Goal: Find specific page/section: Find specific page/section

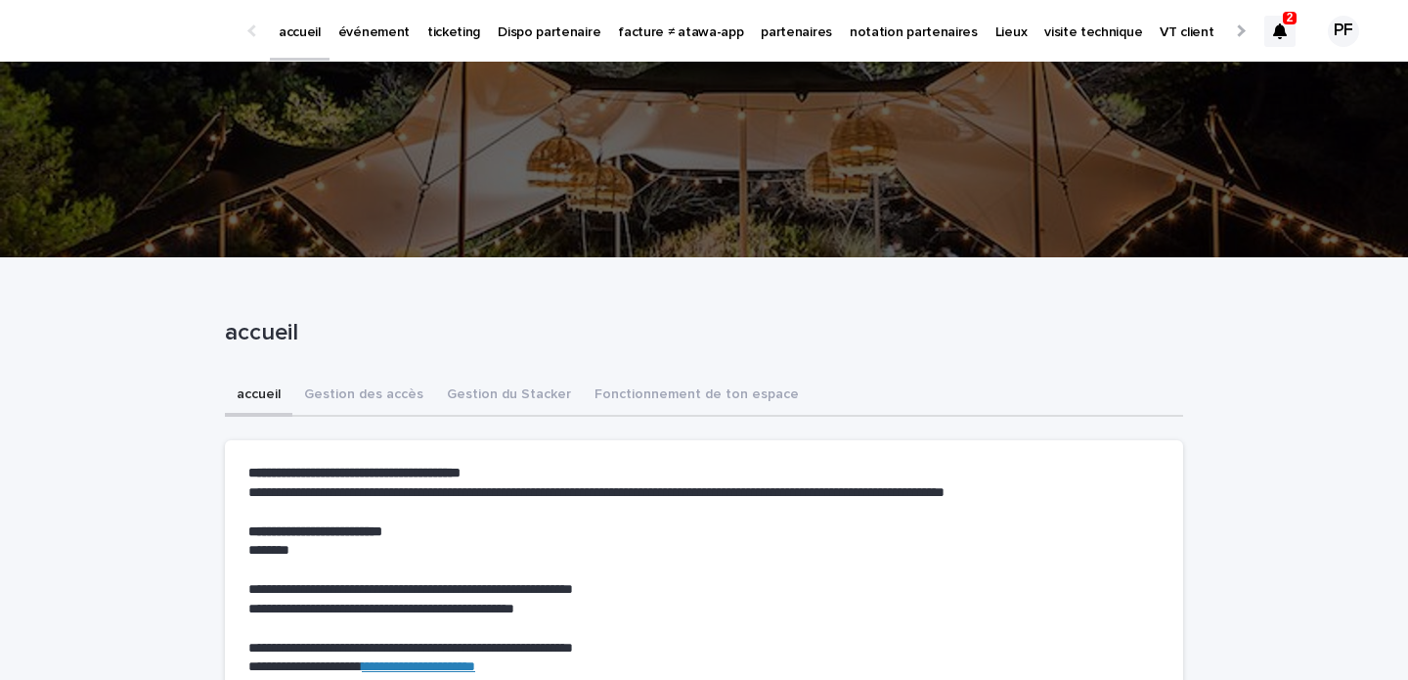
click at [374, 31] on p "événement" at bounding box center [373, 20] width 71 height 41
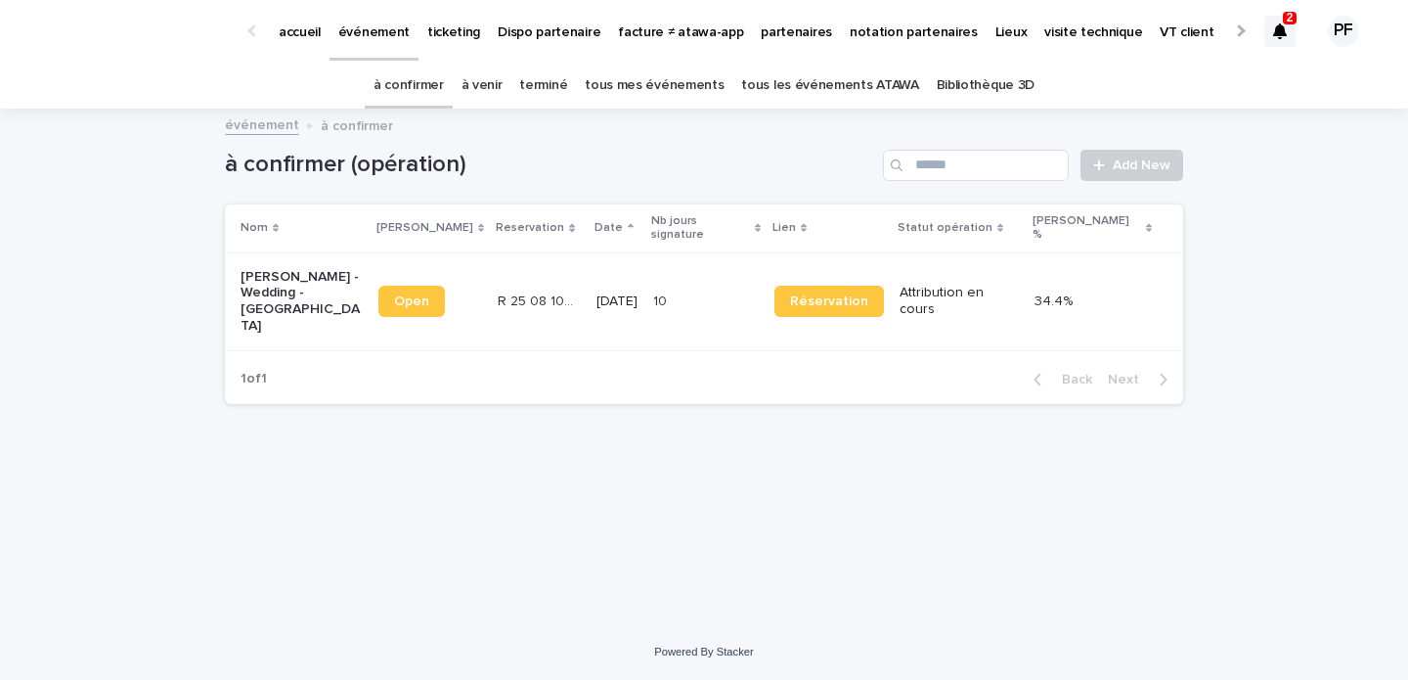
click at [503, 90] on link "à venir" at bounding box center [482, 86] width 41 height 46
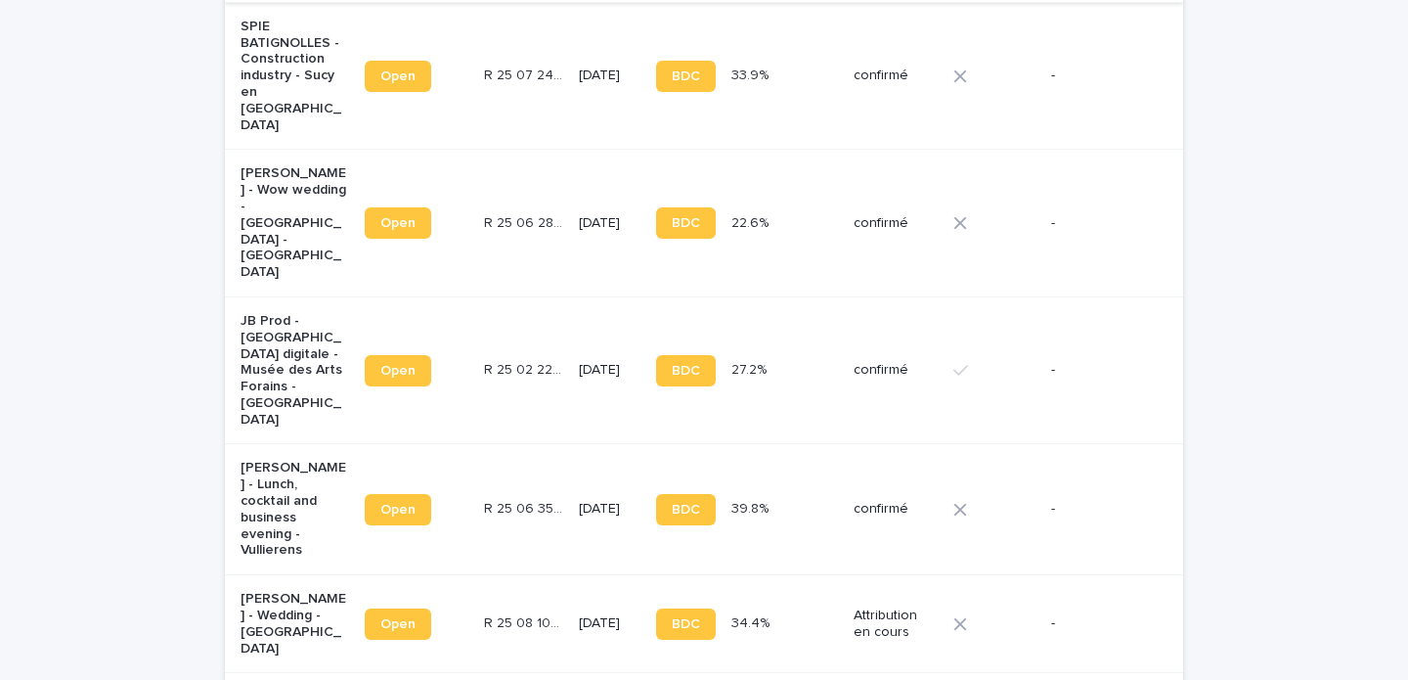
scroll to position [513, 0]
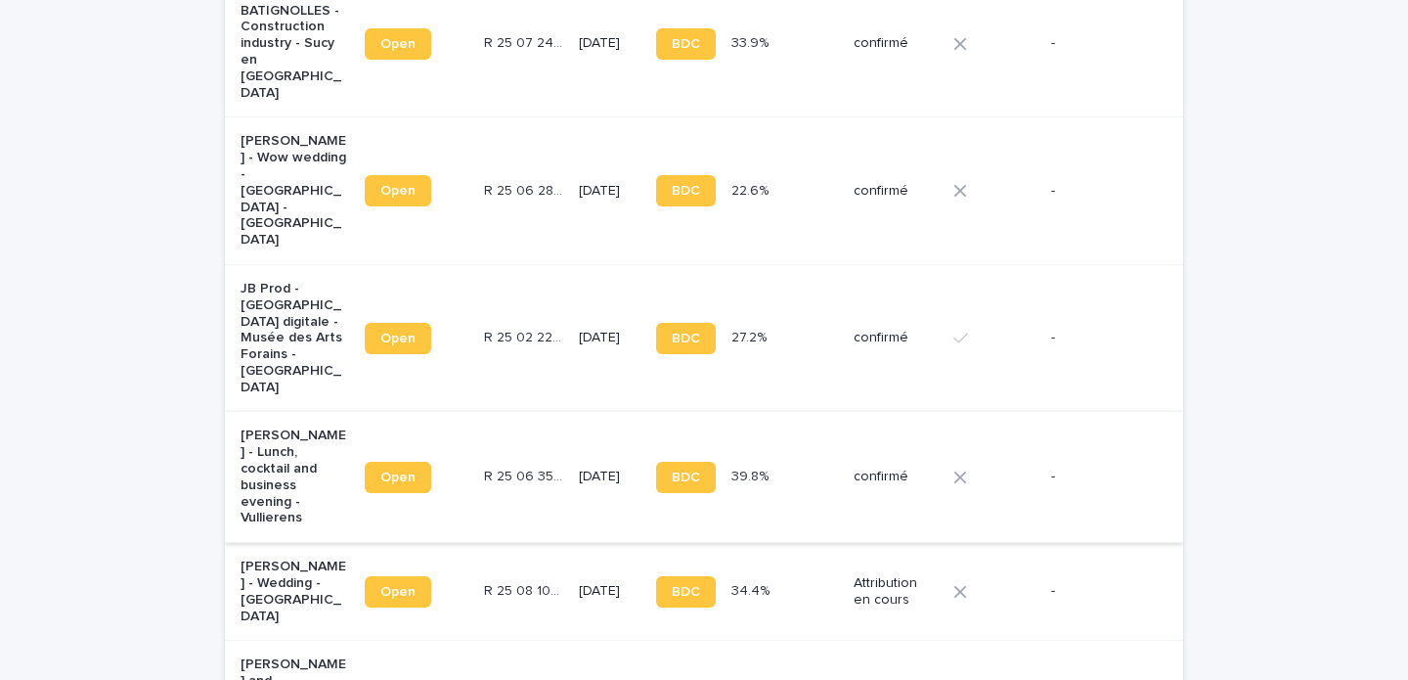
click at [396, 470] on span "Open" at bounding box center [397, 477] width 35 height 14
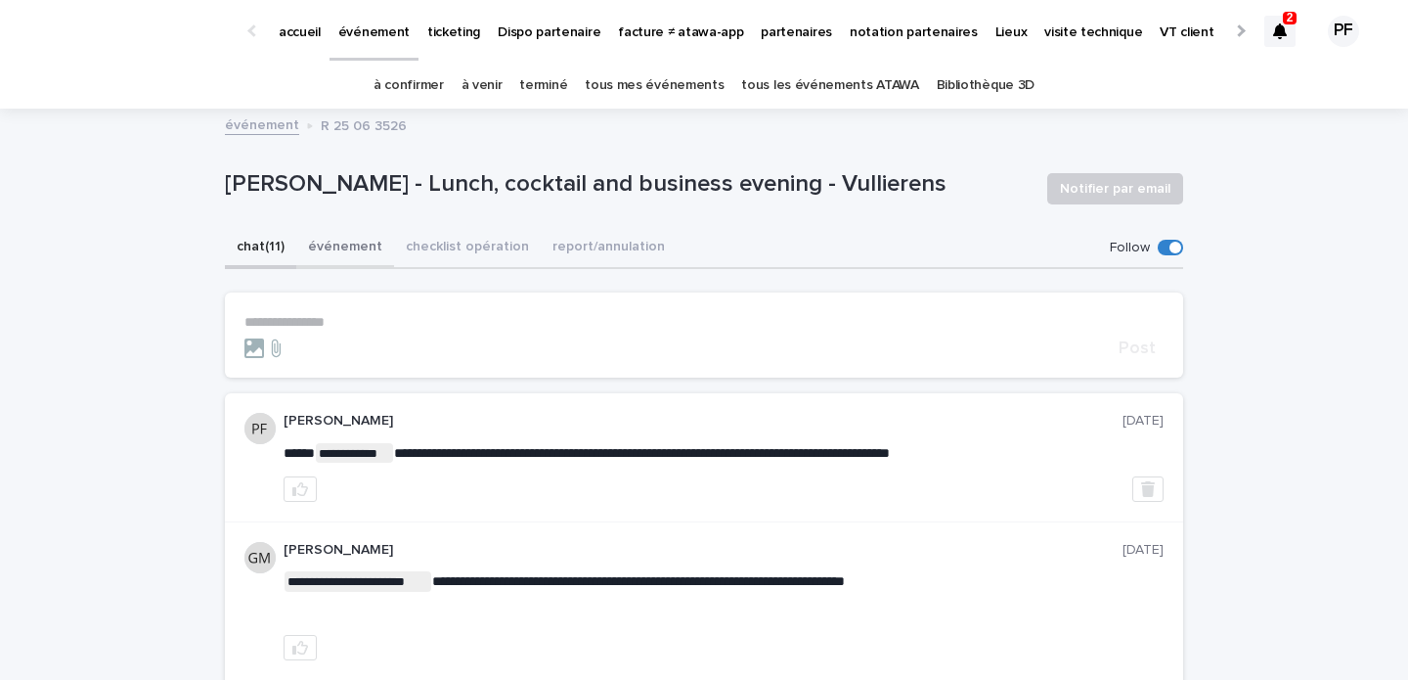
click at [341, 248] on button "événement" at bounding box center [345, 248] width 98 height 41
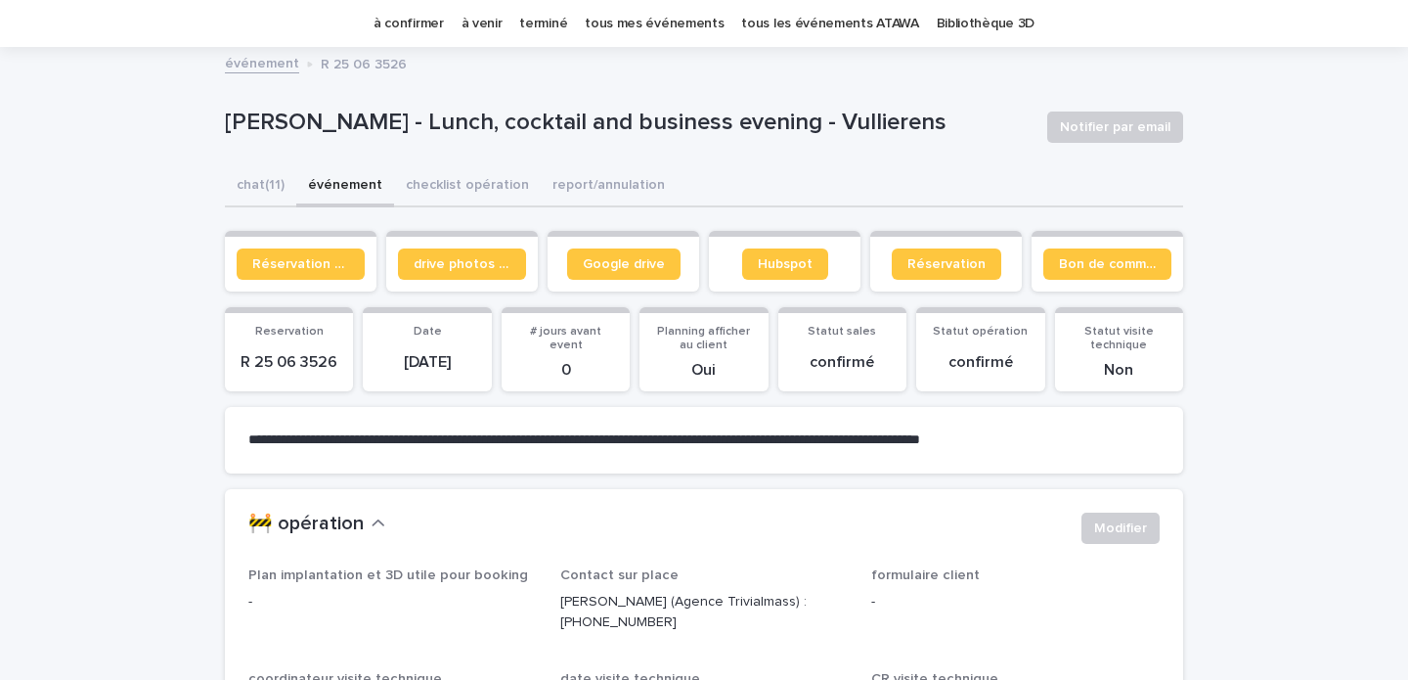
scroll to position [94, 0]
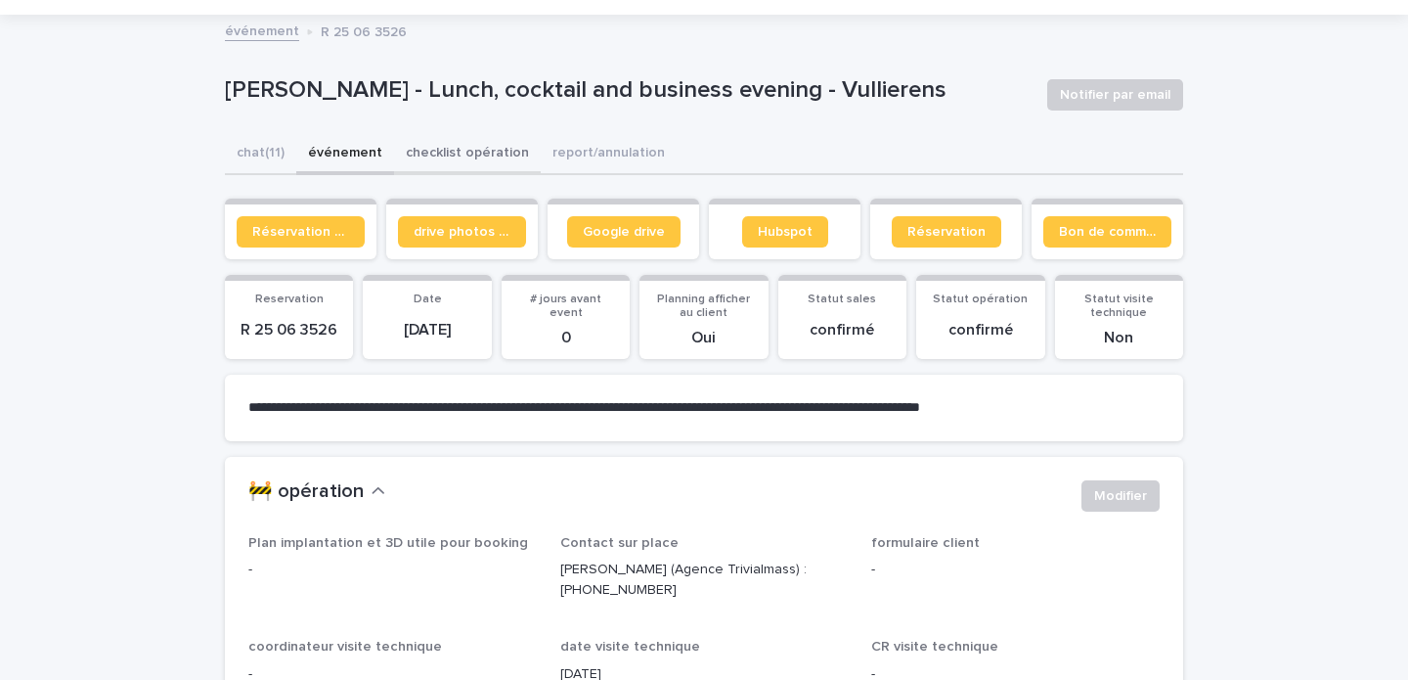
click at [478, 151] on button "checklist opération" at bounding box center [467, 154] width 147 height 41
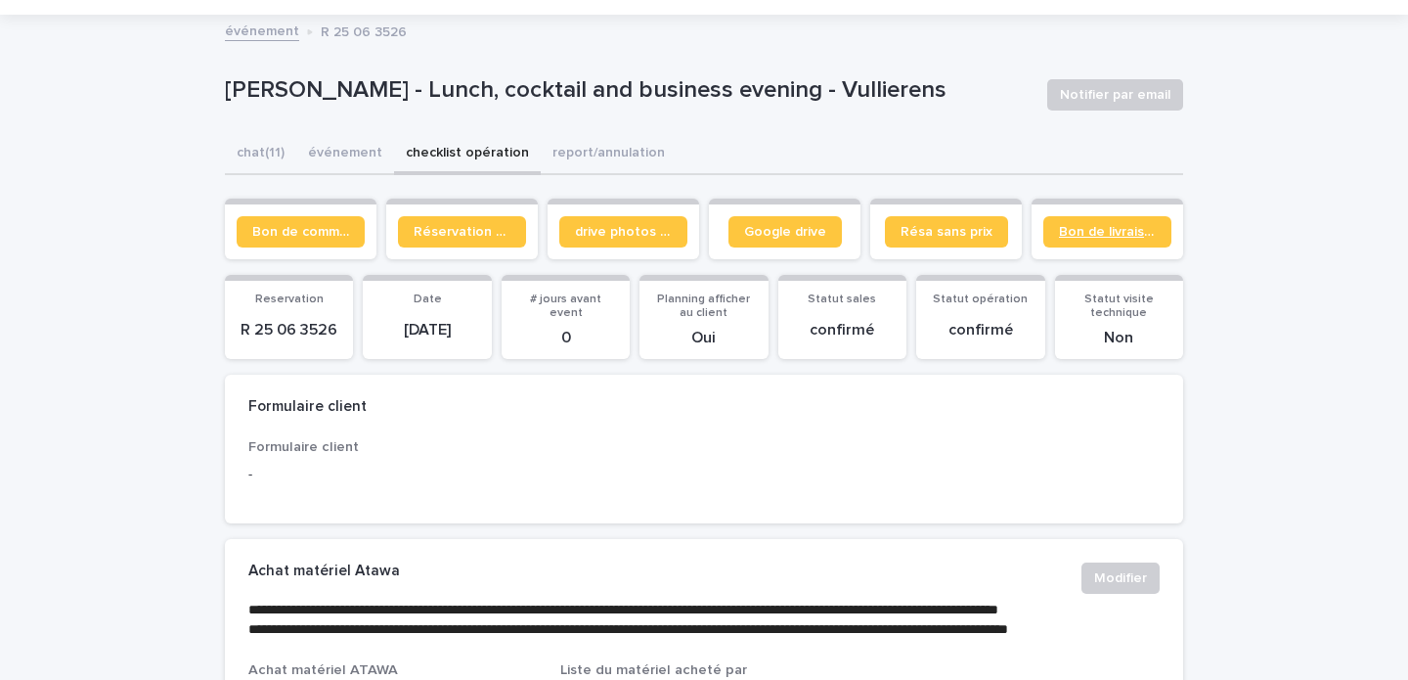
click at [1071, 231] on span "Bon de livraison" at bounding box center [1107, 232] width 97 height 14
